Goal: Participate in discussion

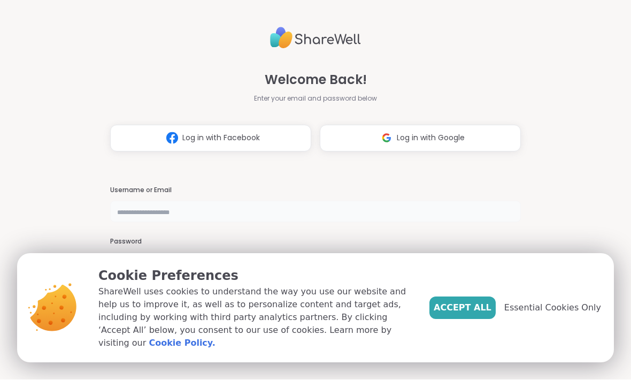
click at [269, 212] on input "text" at bounding box center [315, 211] width 411 height 21
type input "**********"
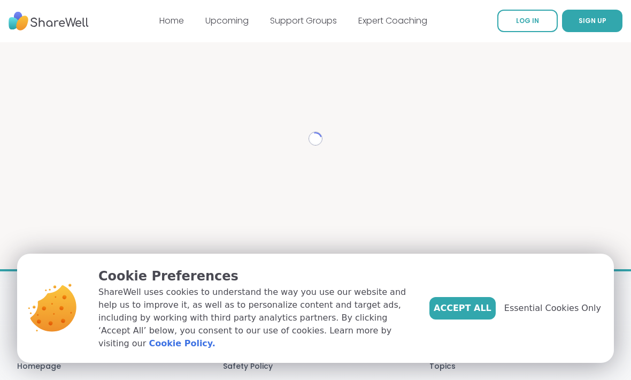
click at [551, 312] on span "Essential Cookies Only" at bounding box center [553, 308] width 97 height 13
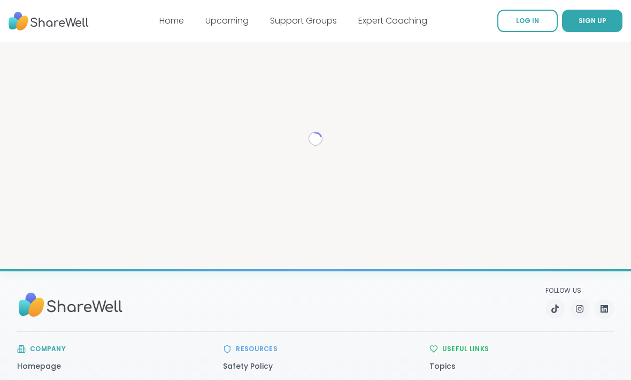
click at [471, 206] on div "Loading..." at bounding box center [316, 138] width 614 height 193
click at [167, 27] on link "Home" at bounding box center [171, 21] width 25 height 12
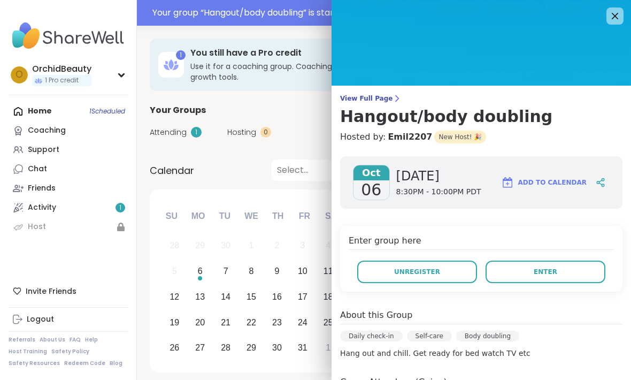
click at [227, 165] on div "Calendar Select..." at bounding box center [251, 169] width 203 height 21
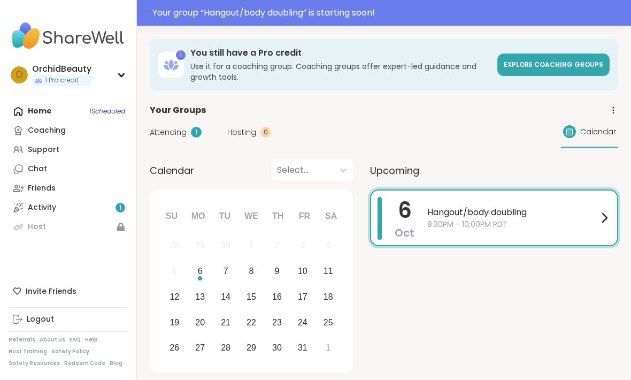
click at [50, 129] on div "Coaching" at bounding box center [47, 130] width 38 height 11
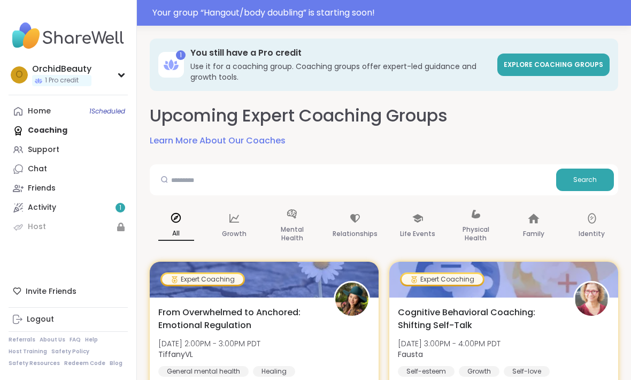
click at [37, 113] on div "Home 1 Scheduled" at bounding box center [39, 111] width 23 height 11
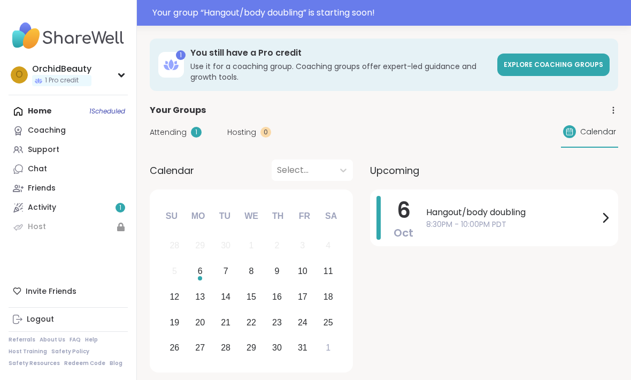
click at [70, 343] on link "FAQ" at bounding box center [75, 339] width 11 height 7
click at [609, 215] on icon at bounding box center [605, 217] width 13 height 13
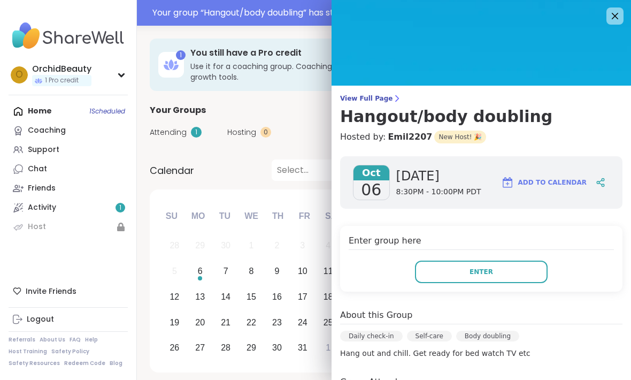
click at [499, 280] on button "Enter" at bounding box center [481, 272] width 133 height 22
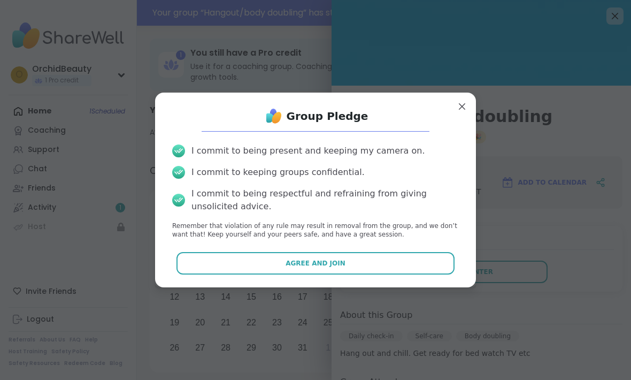
click at [312, 271] on button "Agree and Join" at bounding box center [316, 263] width 279 height 22
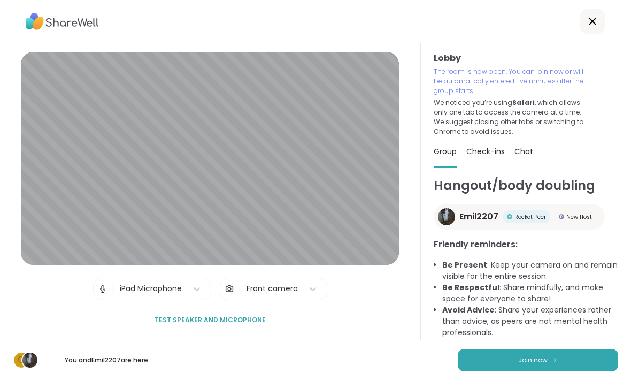
click at [540, 360] on span "Join now" at bounding box center [532, 360] width 29 height 10
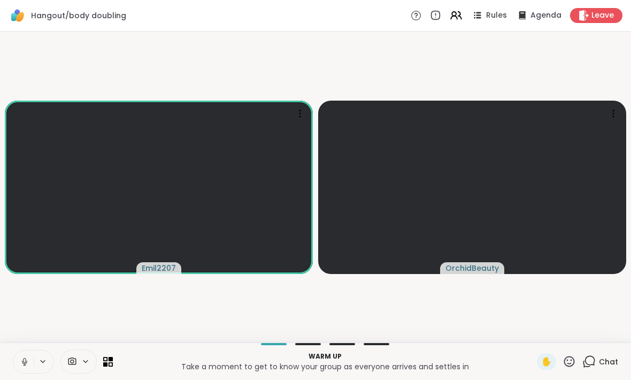
click at [163, 328] on video-player-container "Emil2207 OrchidBeauty" at bounding box center [315, 187] width 618 height 302
click at [401, 247] on video at bounding box center [472, 187] width 308 height 173
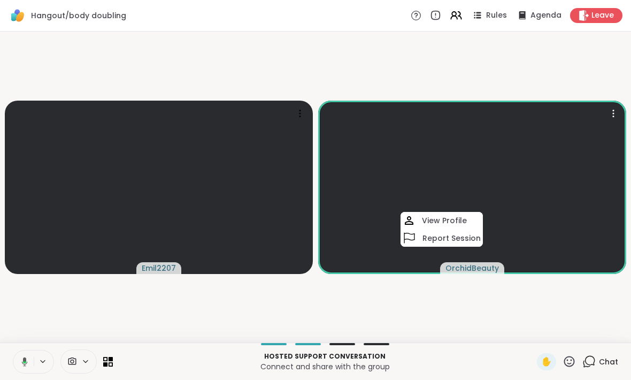
click at [607, 14] on span "Leave" at bounding box center [603, 15] width 22 height 11
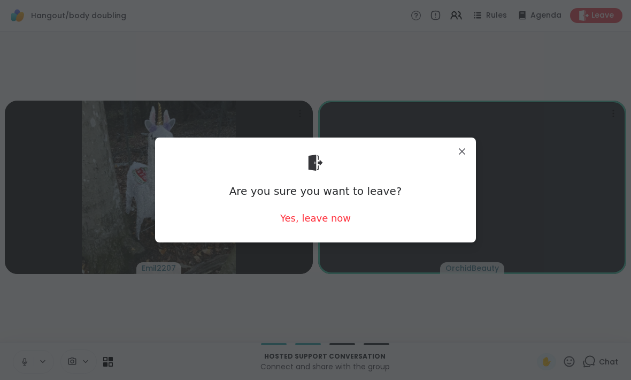
click at [322, 219] on div "Yes, leave now" at bounding box center [315, 217] width 71 height 13
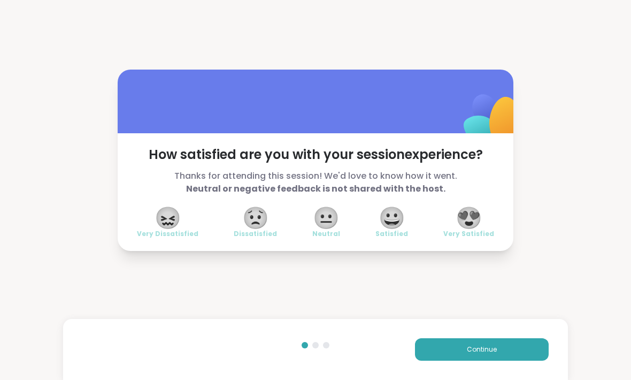
click at [331, 218] on span "😐" at bounding box center [326, 217] width 27 height 19
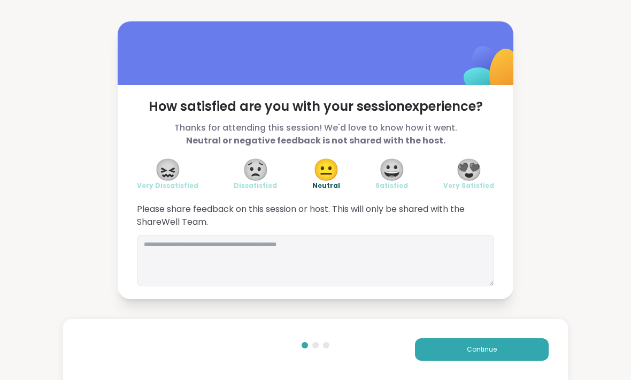
click at [484, 348] on span "Continue" at bounding box center [482, 350] width 30 height 10
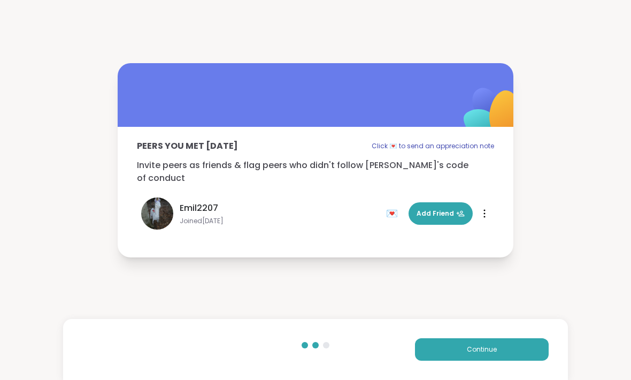
click at [486, 350] on span "Continue" at bounding box center [482, 350] width 30 height 10
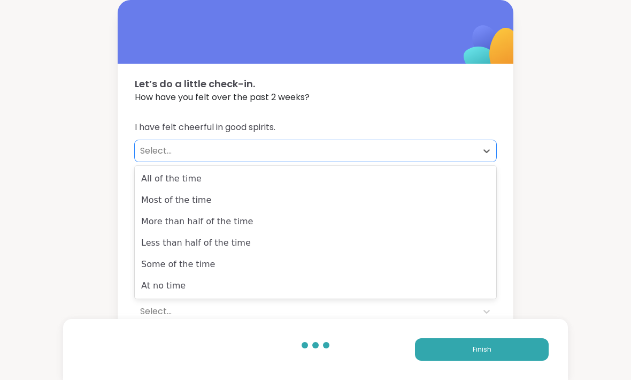
click at [584, 226] on div "Let’s do a little check-in. How have you felt over the past 2 weeks? I have fel…" at bounding box center [315, 194] width 631 height 388
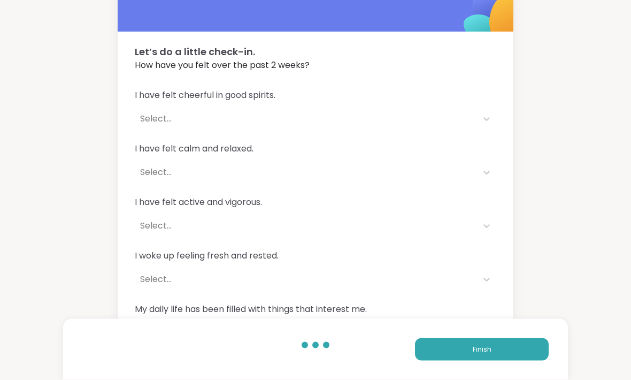
scroll to position [33, 0]
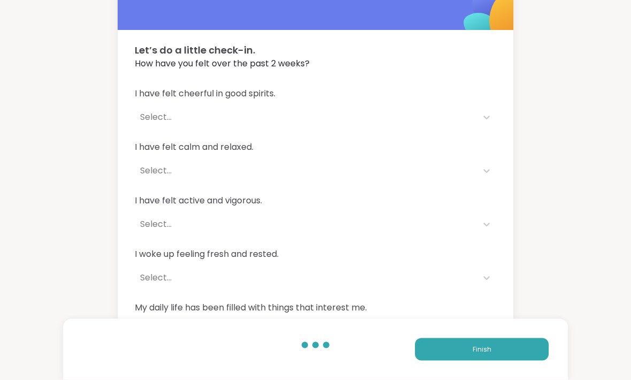
click at [483, 354] on span "Finish" at bounding box center [482, 350] width 19 height 10
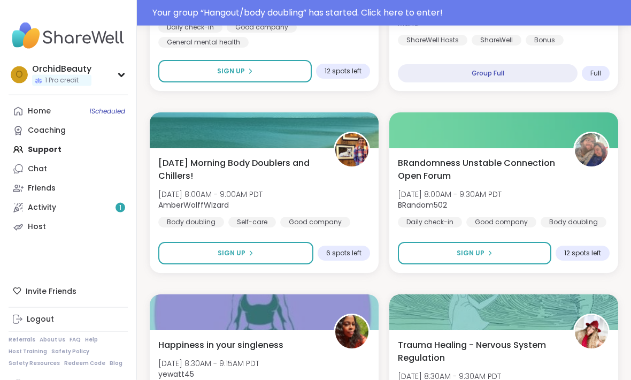
click at [45, 210] on div "Activity 1" at bounding box center [42, 207] width 28 height 11
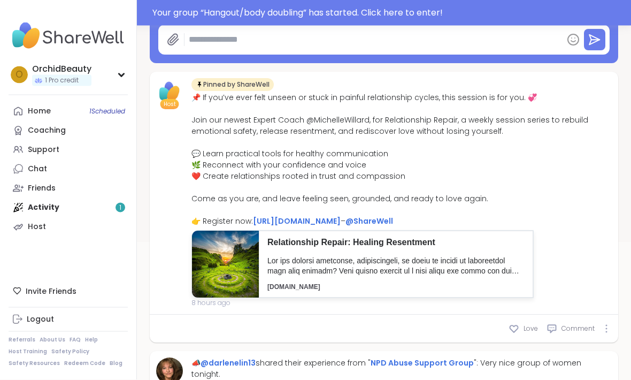
scroll to position [187, 0]
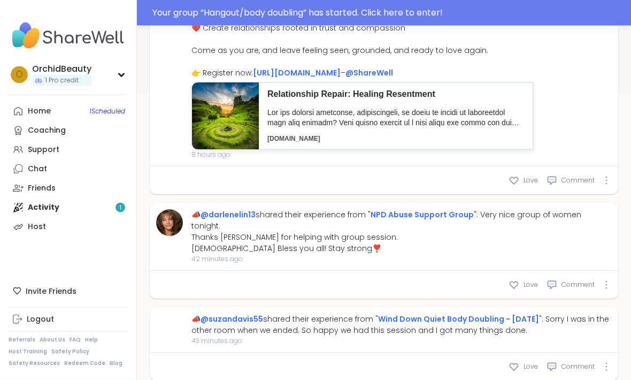
type textarea "*"
